Goal: Information Seeking & Learning: Learn about a topic

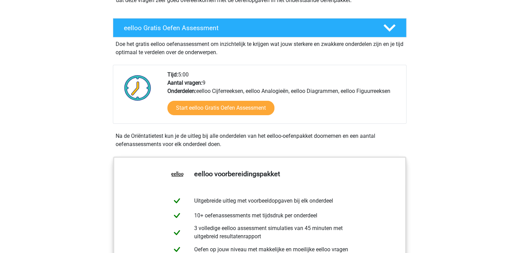
scroll to position [103, 0]
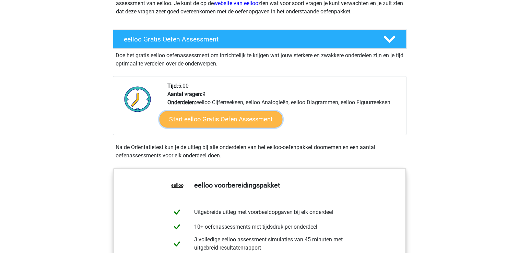
click at [224, 121] on link "Start eelloo Gratis Oefen Assessment" at bounding box center [220, 119] width 123 height 16
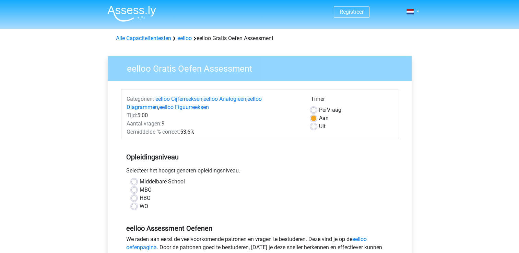
click at [140, 207] on label "WO" at bounding box center [144, 206] width 9 height 8
click at [134, 207] on input "WO" at bounding box center [133, 205] width 5 height 7
radio input "true"
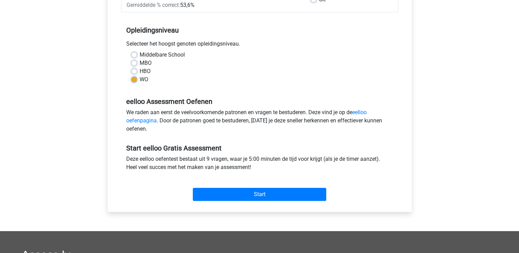
scroll to position [137, 0]
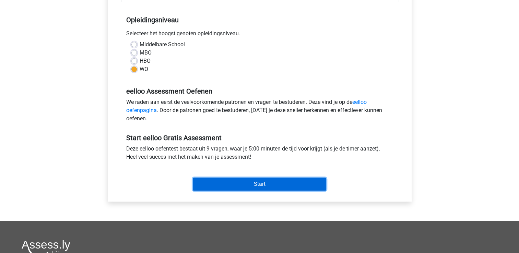
click at [256, 182] on input "Start" at bounding box center [259, 184] width 133 height 13
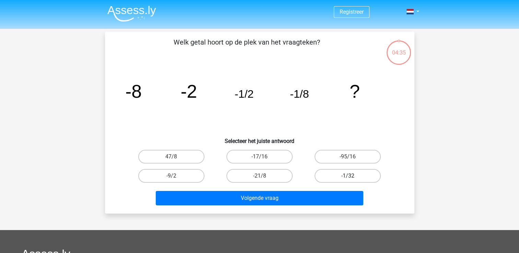
click at [348, 173] on label "-1/32" at bounding box center [347, 176] width 66 height 14
click at [348, 176] on input "-1/32" at bounding box center [350, 178] width 4 height 4
radio input "true"
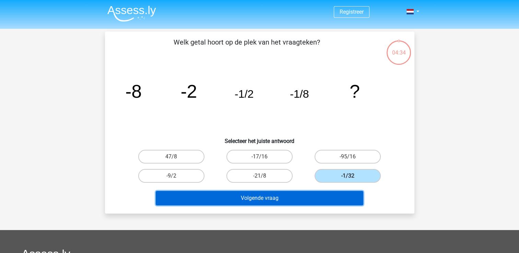
click at [261, 197] on button "Volgende vraag" at bounding box center [259, 198] width 207 height 14
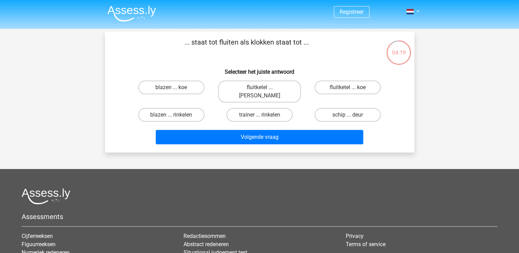
drag, startPoint x: 184, startPoint y: 108, endPoint x: 213, endPoint y: 118, distance: 29.8
click at [185, 108] on label "blazen ... rinkelen" at bounding box center [171, 115] width 66 height 14
click at [176, 115] on input "blazen ... rinkelen" at bounding box center [173, 117] width 4 height 4
radio input "true"
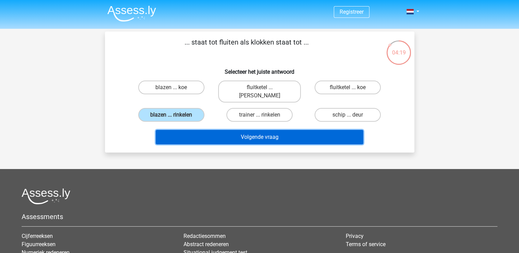
click at [263, 132] on button "Volgende vraag" at bounding box center [259, 137] width 207 height 14
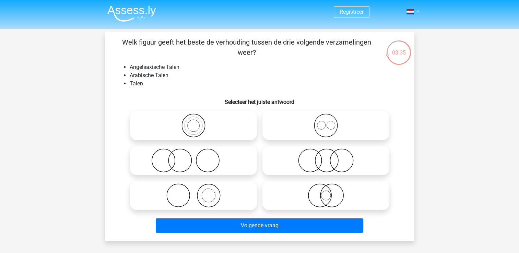
click at [184, 167] on icon at bounding box center [193, 160] width 121 height 24
click at [193, 157] on input "radio" at bounding box center [195, 155] width 4 height 4
radio input "true"
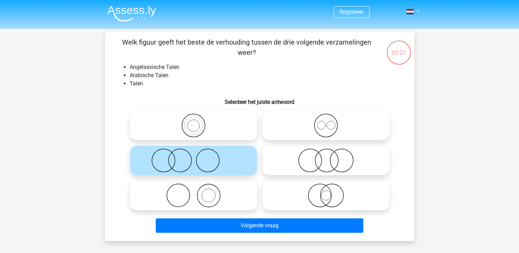
click at [328, 128] on icon at bounding box center [325, 125] width 121 height 24
click at [328, 122] on input "radio" at bounding box center [328, 120] width 4 height 4
radio input "true"
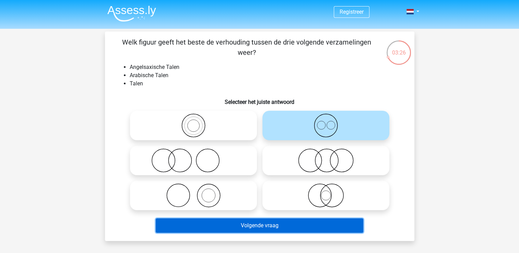
click at [270, 229] on button "Volgende vraag" at bounding box center [259, 225] width 207 height 14
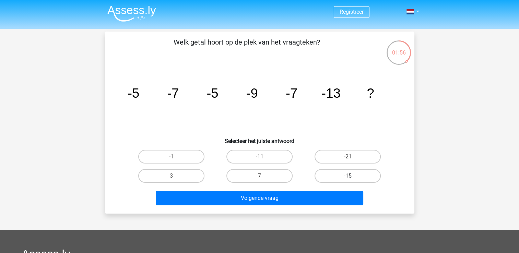
click at [365, 175] on label "-15" at bounding box center [347, 176] width 66 height 14
click at [352, 176] on input "-15" at bounding box center [350, 178] width 4 height 4
radio input "true"
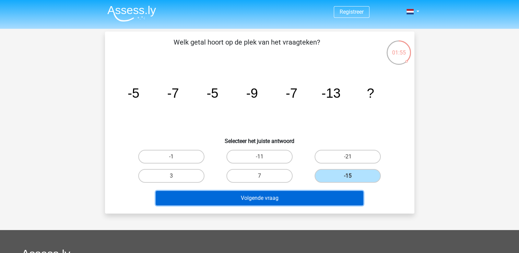
drag, startPoint x: 261, startPoint y: 198, endPoint x: 297, endPoint y: 204, distance: 36.2
click at [264, 195] on button "Volgende vraag" at bounding box center [259, 198] width 207 height 14
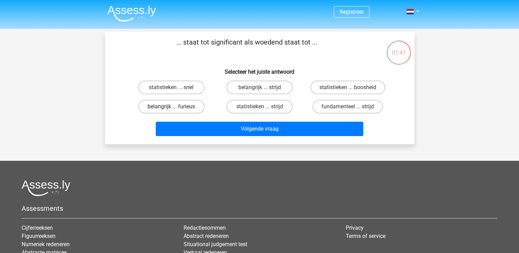
click at [184, 106] on label "belangrijk ... furieus" at bounding box center [171, 107] width 66 height 14
click at [176, 107] on input "belangrijk ... furieus" at bounding box center [173, 109] width 4 height 4
radio input "true"
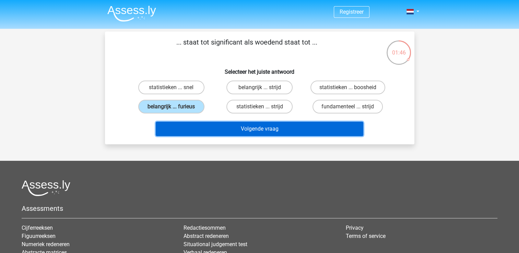
click at [277, 130] on button "Volgende vraag" at bounding box center [259, 129] width 207 height 14
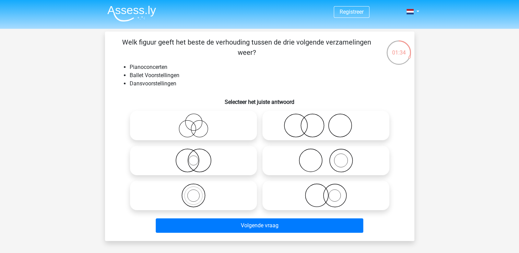
click at [321, 130] on icon at bounding box center [325, 125] width 121 height 24
click at [326, 122] on input "radio" at bounding box center [328, 120] width 4 height 4
radio input "true"
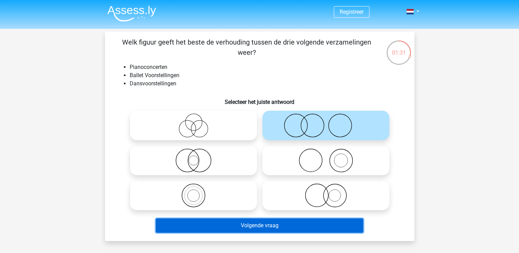
click at [243, 227] on button "Volgende vraag" at bounding box center [259, 225] width 207 height 14
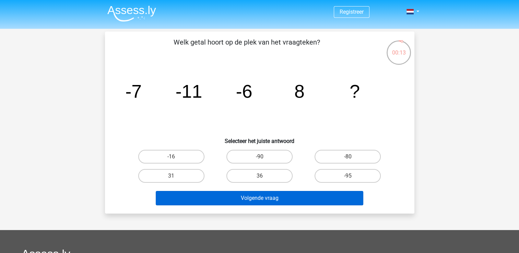
drag, startPoint x: 278, startPoint y: 178, endPoint x: 282, endPoint y: 197, distance: 19.7
click at [278, 178] on label "36" at bounding box center [259, 176] width 66 height 14
click at [264, 178] on input "36" at bounding box center [261, 178] width 4 height 4
radio input "true"
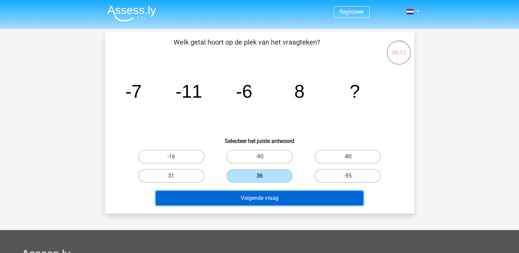
click at [281, 198] on button "Volgende vraag" at bounding box center [259, 198] width 207 height 14
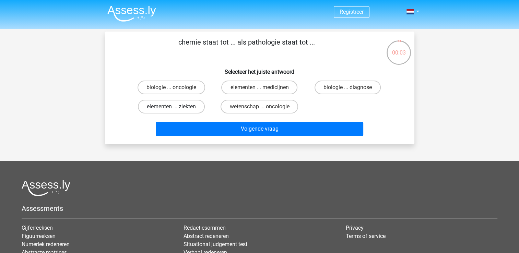
click at [180, 105] on label "elementen ... ziekten" at bounding box center [171, 107] width 67 height 14
click at [176, 107] on input "elementen ... ziekten" at bounding box center [173, 109] width 4 height 4
radio input "true"
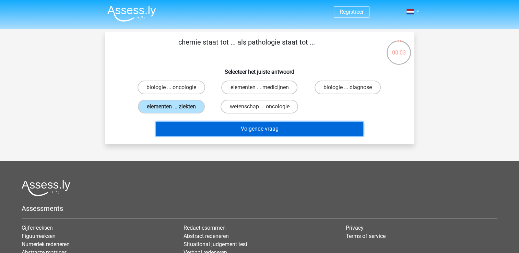
click at [277, 129] on button "Volgende vraag" at bounding box center [259, 129] width 207 height 14
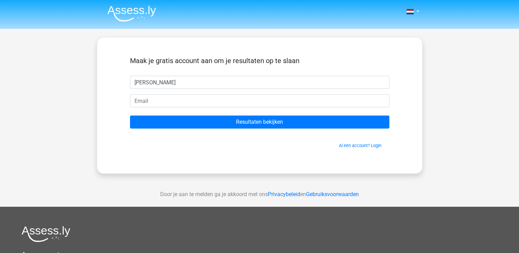
type input "[PERSON_NAME]"
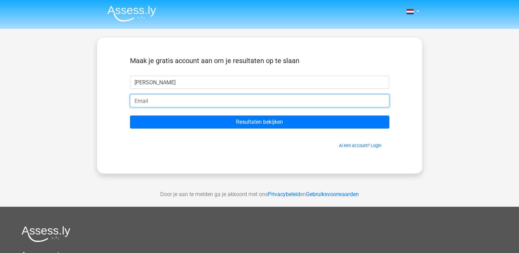
click at [185, 98] on input "email" at bounding box center [259, 100] width 259 height 13
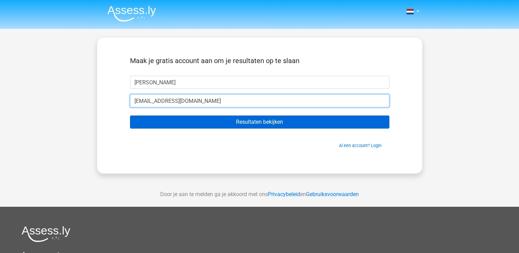
type input "[EMAIL_ADDRESS][DOMAIN_NAME]"
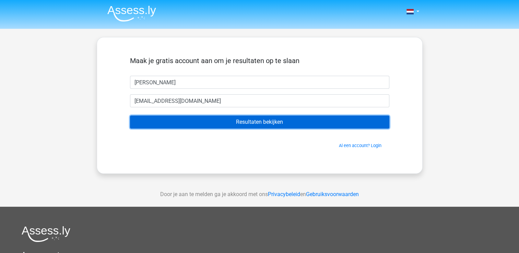
click at [262, 121] on input "Resultaten bekijken" at bounding box center [259, 122] width 259 height 13
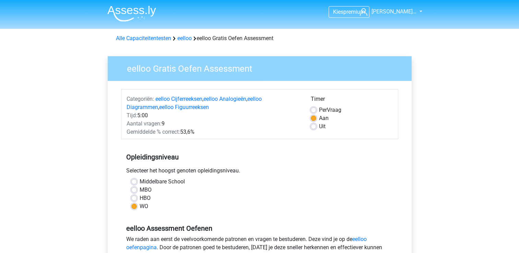
scroll to position [137, 0]
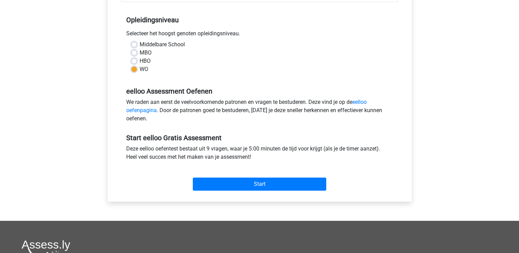
click at [140, 60] on label "HBO" at bounding box center [145, 61] width 11 height 8
click at [133, 60] on input "HBO" at bounding box center [133, 60] width 5 height 7
radio input "true"
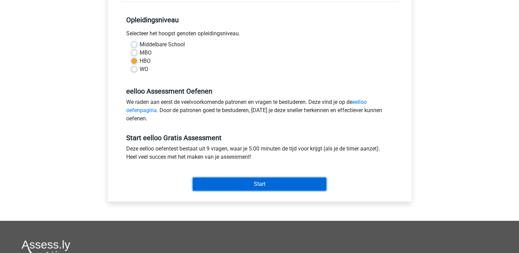
click at [261, 183] on input "Start" at bounding box center [259, 184] width 133 height 13
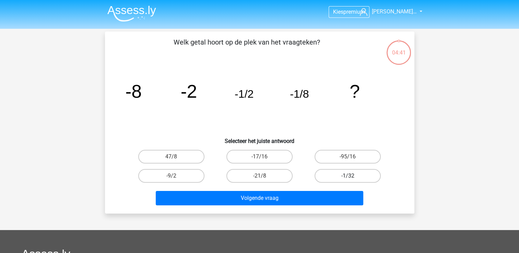
click at [348, 171] on label "-1/32" at bounding box center [347, 176] width 66 height 14
click at [348, 176] on input "-1/32" at bounding box center [350, 178] width 4 height 4
radio input "true"
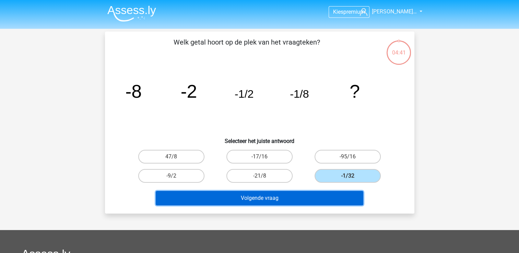
click at [262, 194] on button "Volgende vraag" at bounding box center [259, 198] width 207 height 14
